Goal: Task Accomplishment & Management: Manage account settings

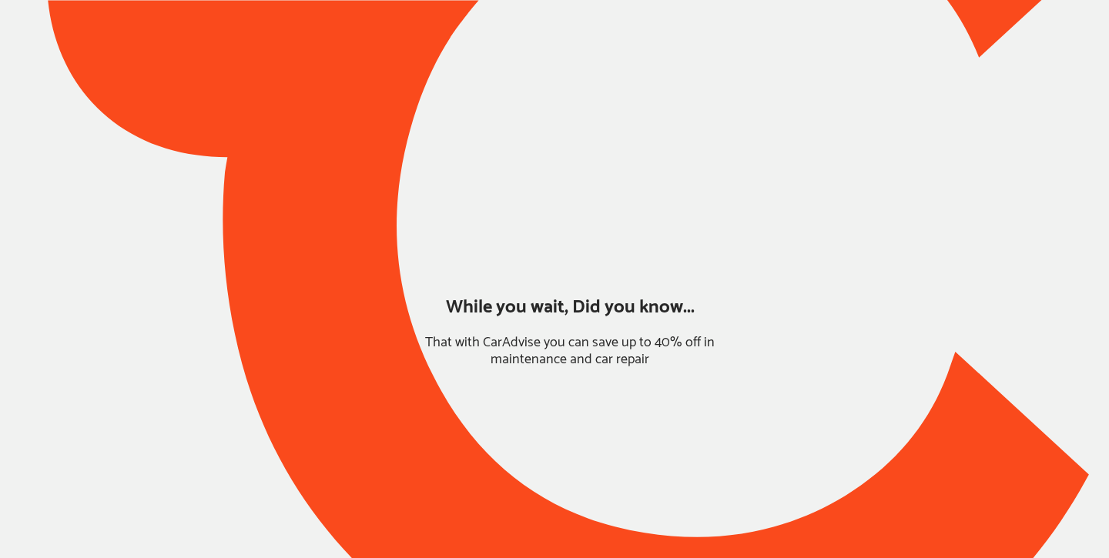
type input "*****"
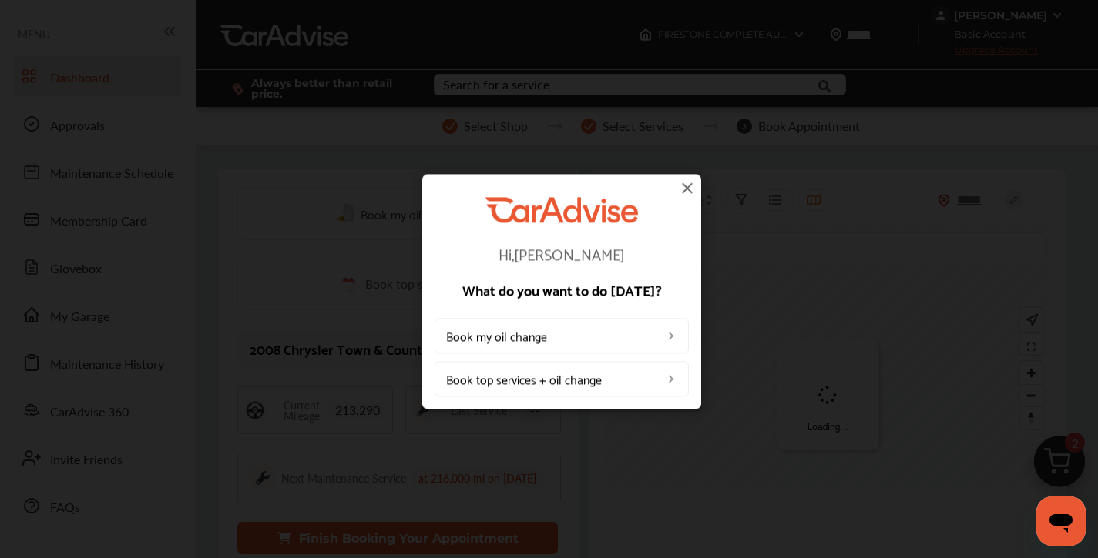
click at [688, 187] on img at bounding box center [687, 188] width 18 height 18
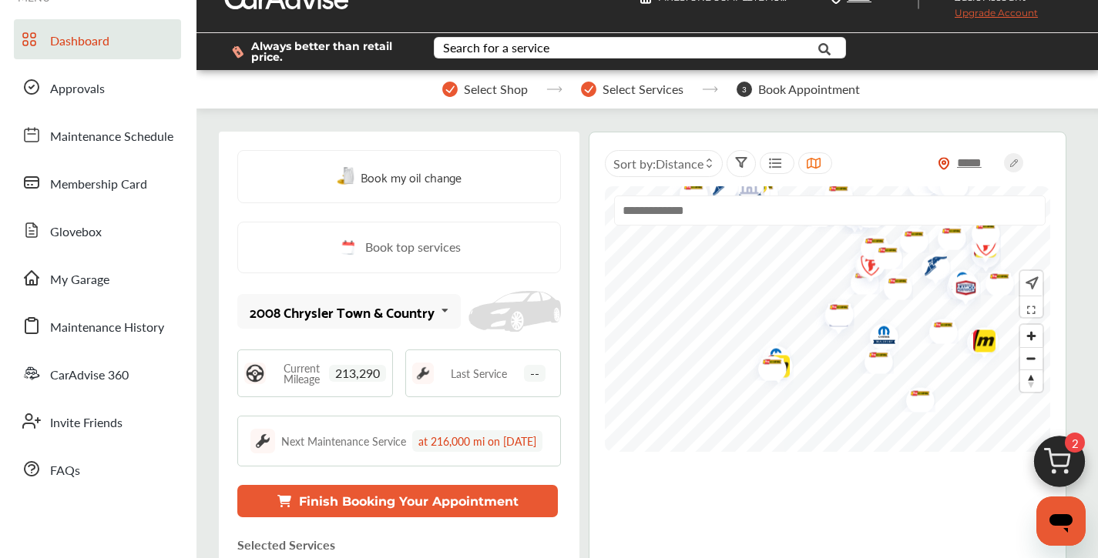
scroll to position [47, 0]
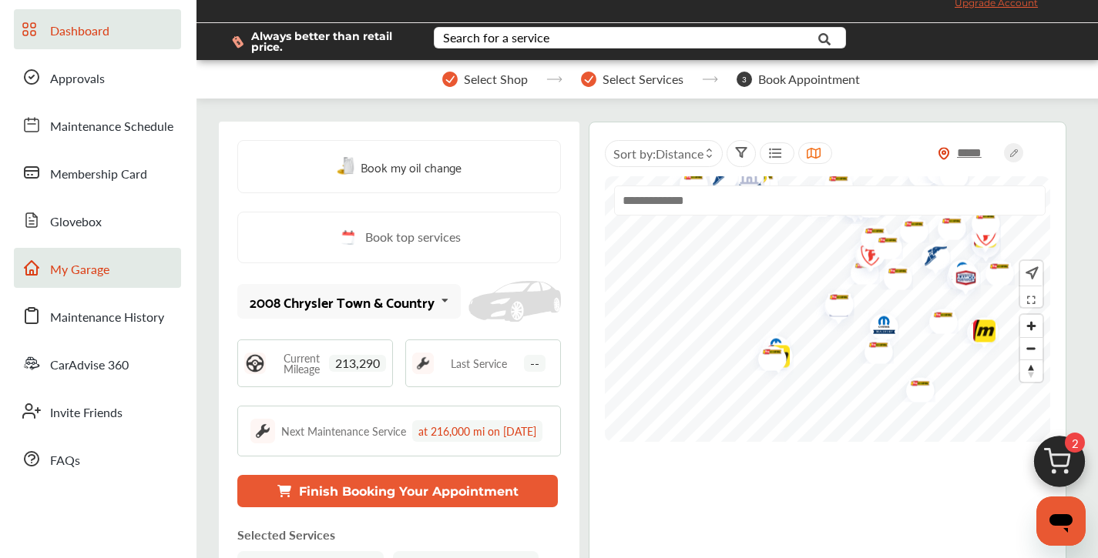
click at [109, 272] on link "My Garage" at bounding box center [97, 268] width 167 height 40
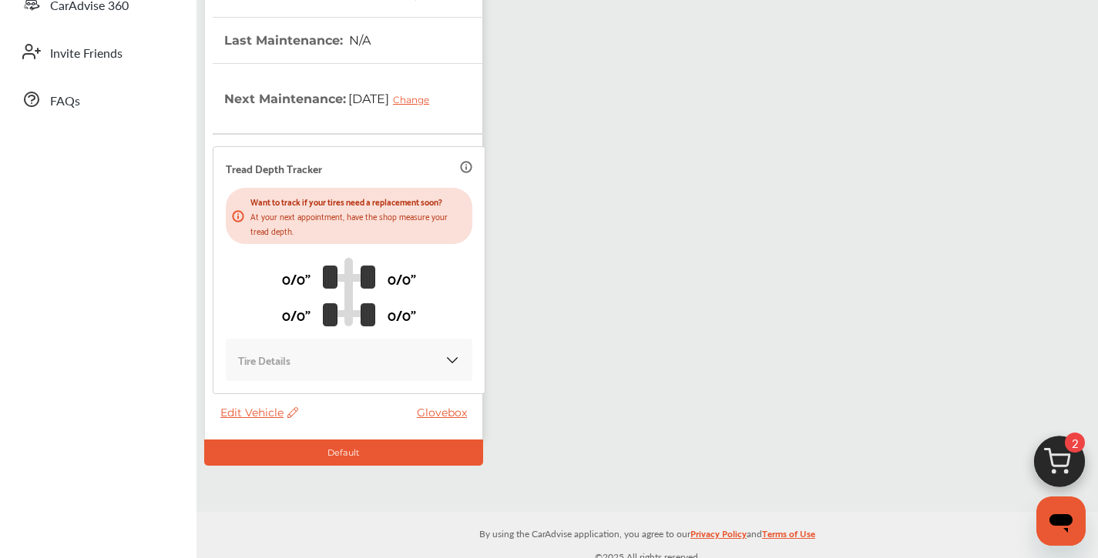
scroll to position [419, 0]
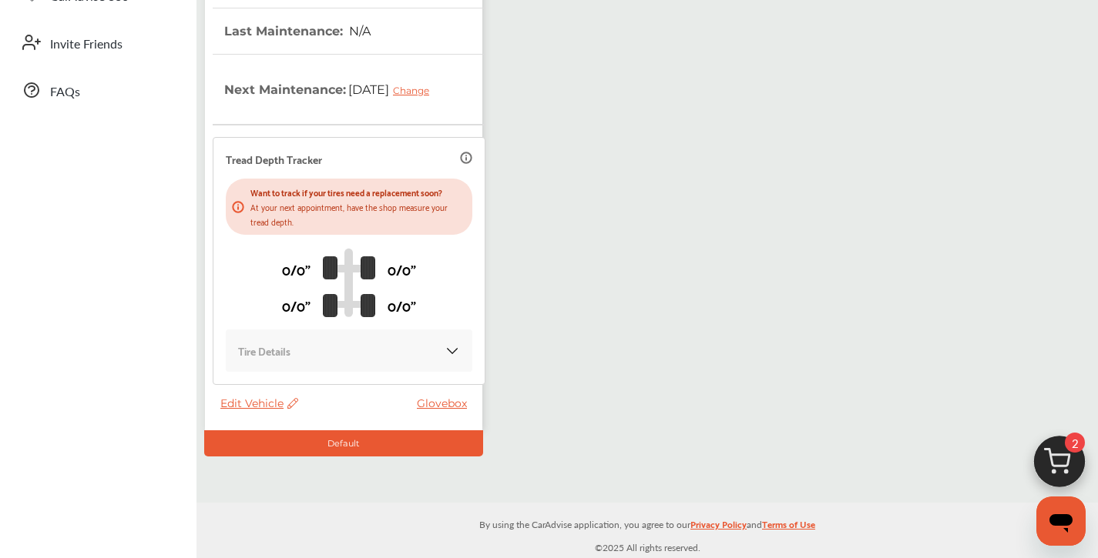
click at [278, 406] on span "Edit Vehicle" at bounding box center [259, 404] width 78 height 14
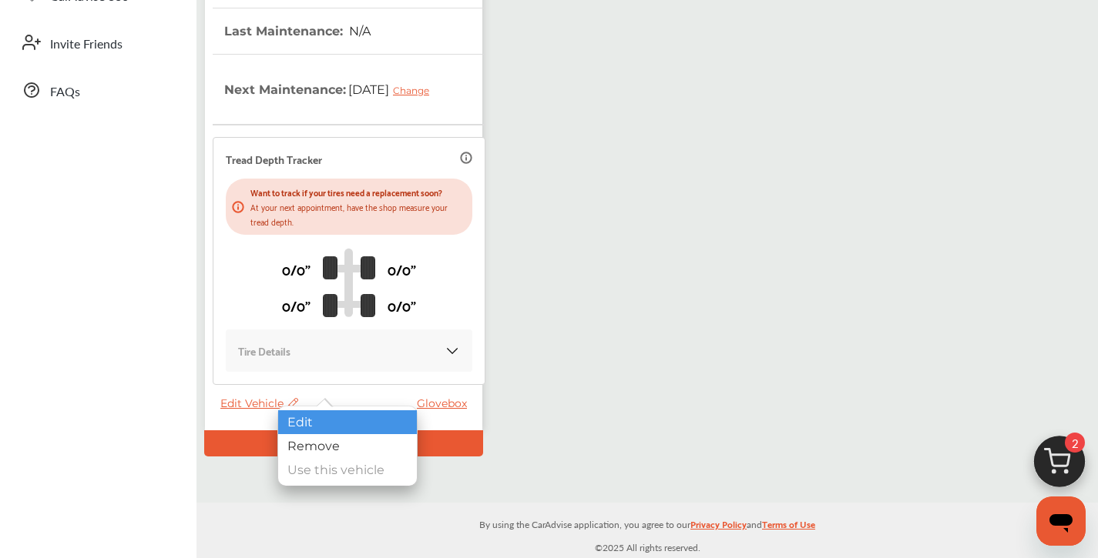
click at [297, 414] on div "Edit" at bounding box center [347, 423] width 139 height 24
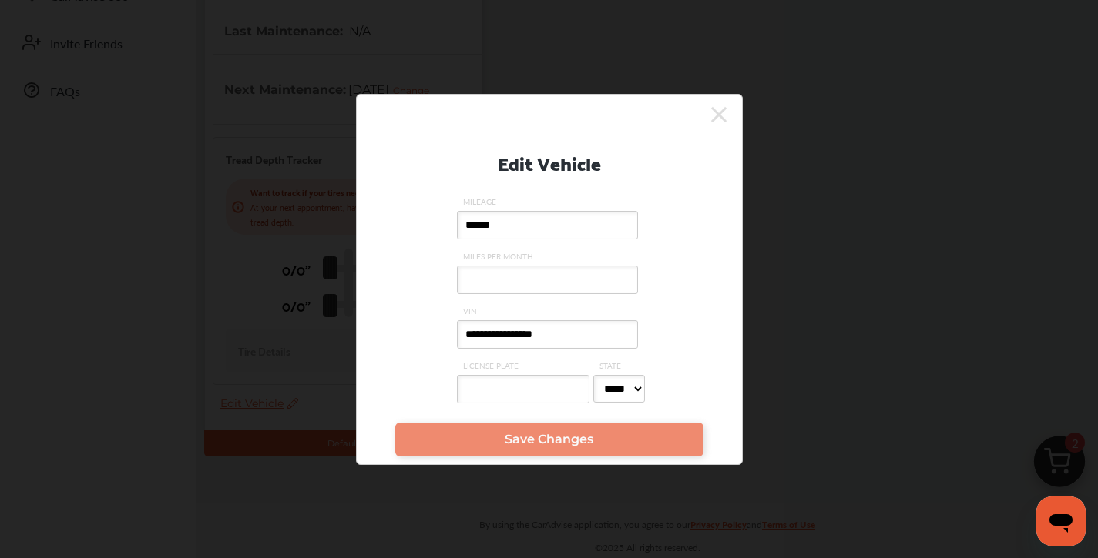
click at [567, 335] on input "**********" at bounding box center [547, 334] width 181 height 28
click at [717, 111] on icon at bounding box center [718, 114] width 15 height 15
click at [717, 111] on div "My Garage Add Vehicle 2008 Chrysler Town & Country VIN : [US_VEHICLE_IDENTIFICA…" at bounding box center [646, 80] width 893 height 754
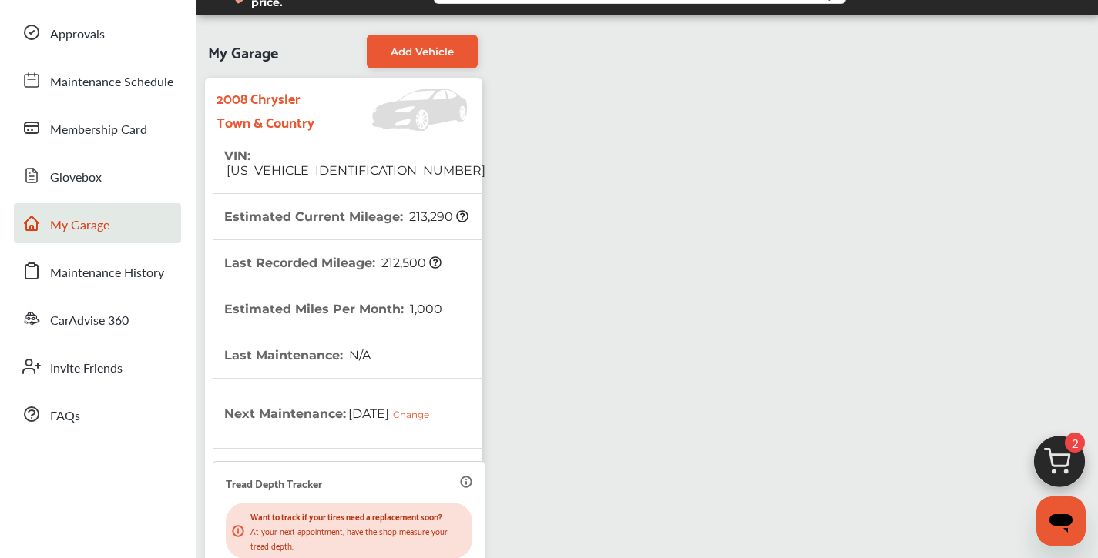
scroll to position [0, 0]
